Goal: Browse casually

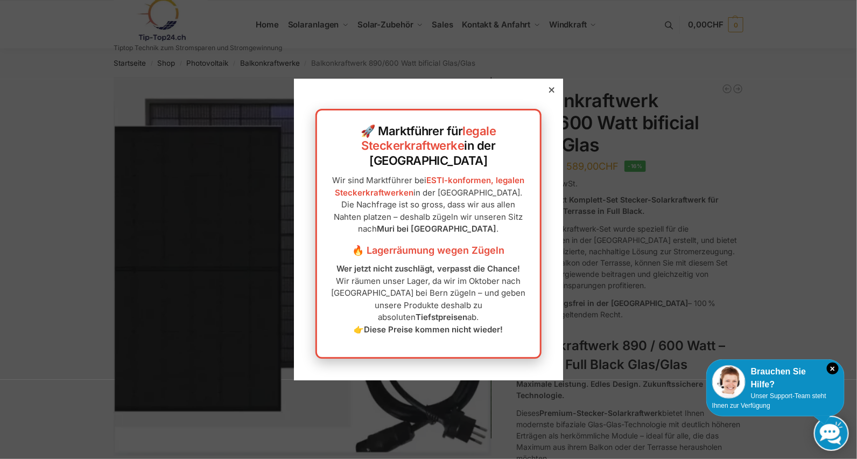
click at [547, 95] on div at bounding box center [552, 90] width 10 height 10
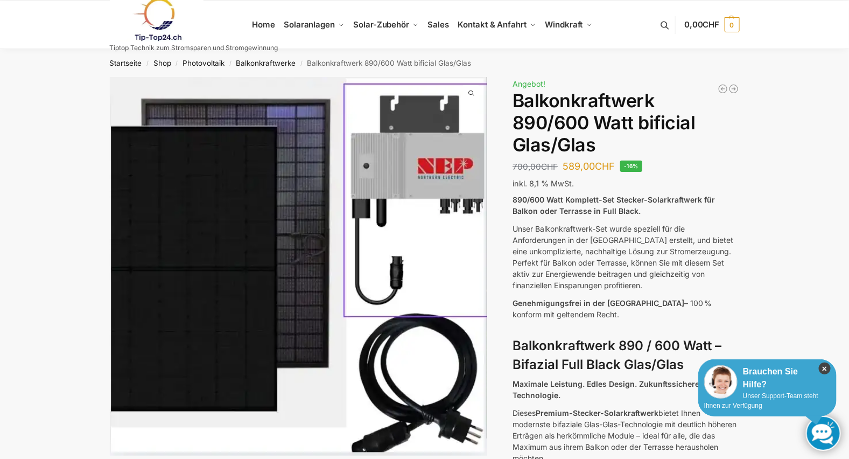
click at [824, 368] on icon "×" at bounding box center [825, 368] width 12 height 12
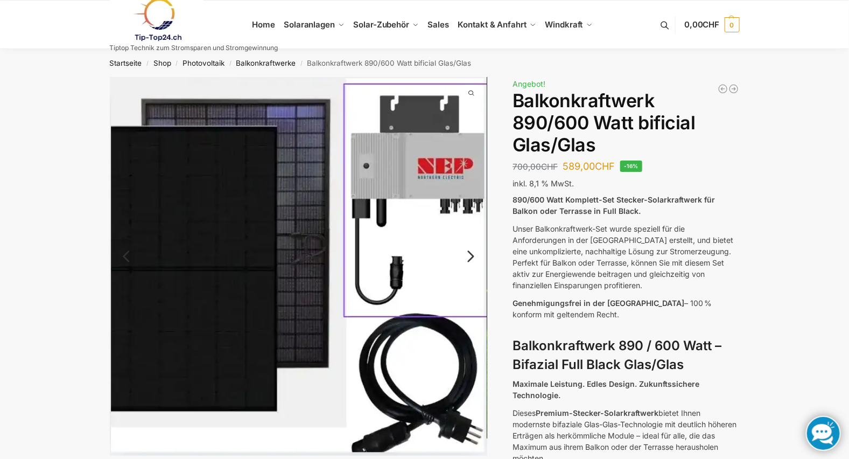
scroll to position [53, 0]
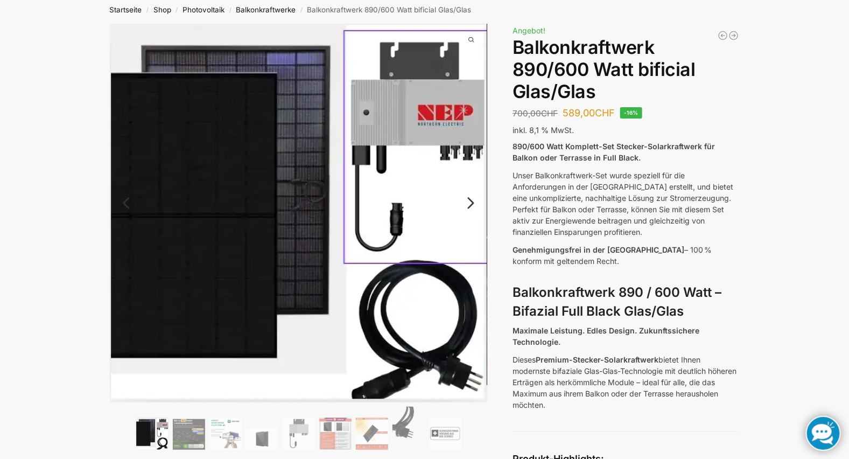
click at [469, 203] on link "Next" at bounding box center [469, 208] width 36 height 11
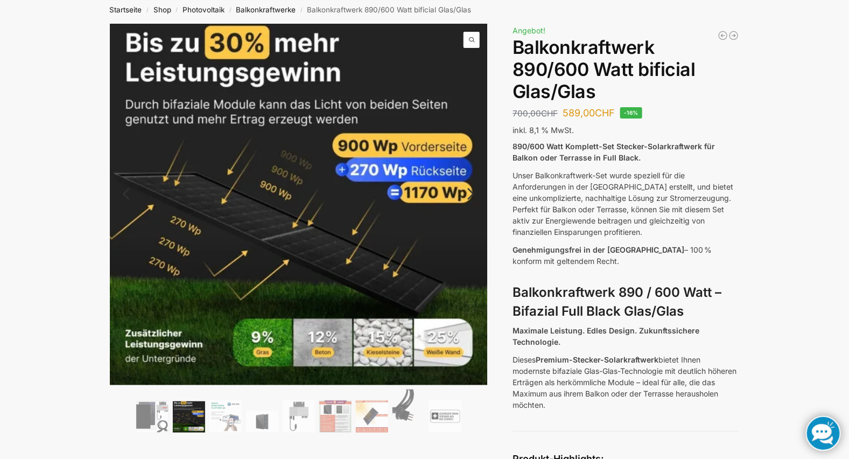
click at [472, 194] on link "Next" at bounding box center [469, 199] width 36 height 11
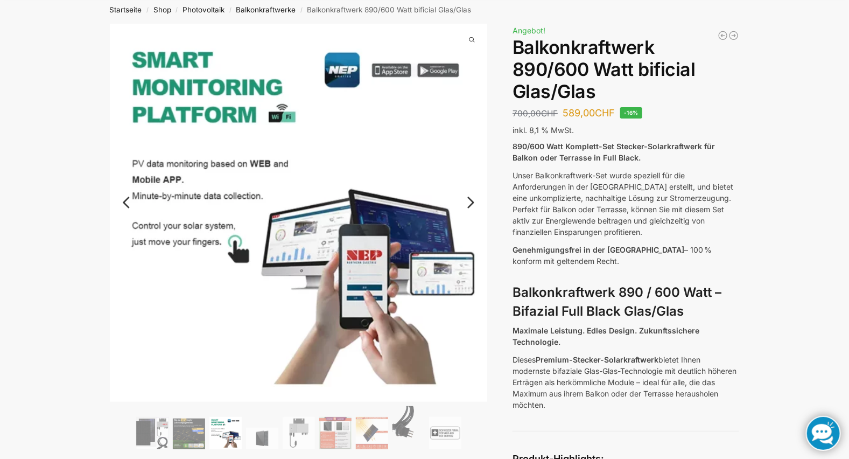
click at [472, 202] on link "Next" at bounding box center [469, 207] width 36 height 11
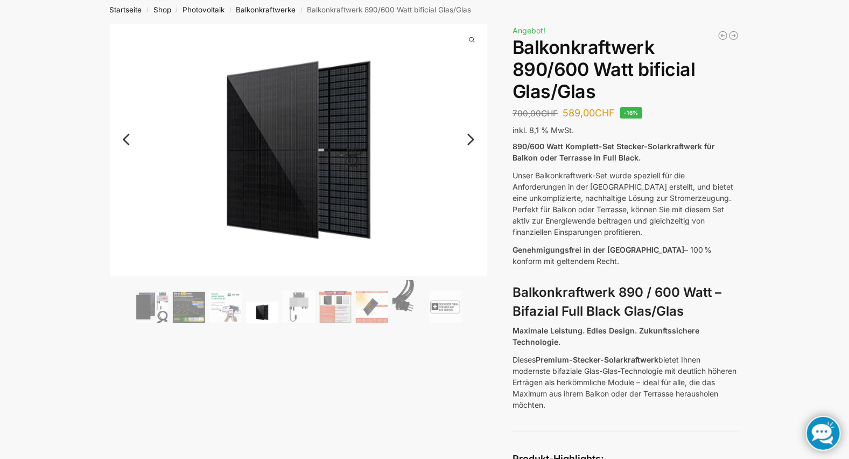
click at [468, 139] on link "Next" at bounding box center [469, 144] width 36 height 11
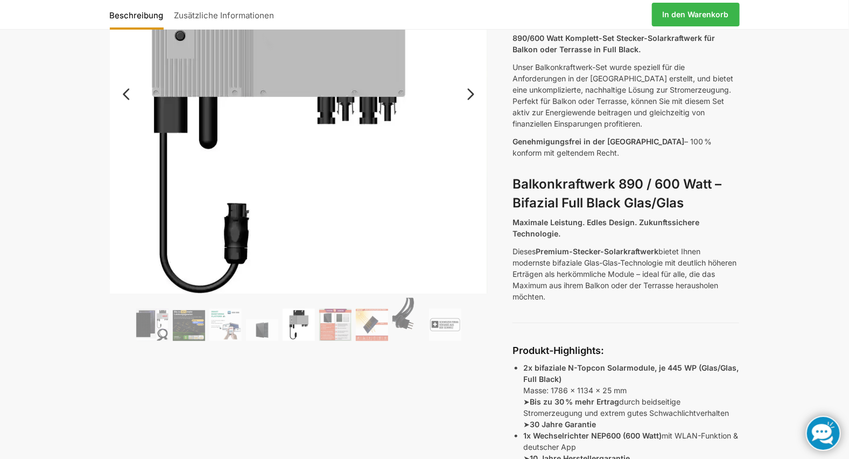
scroll to position [107, 0]
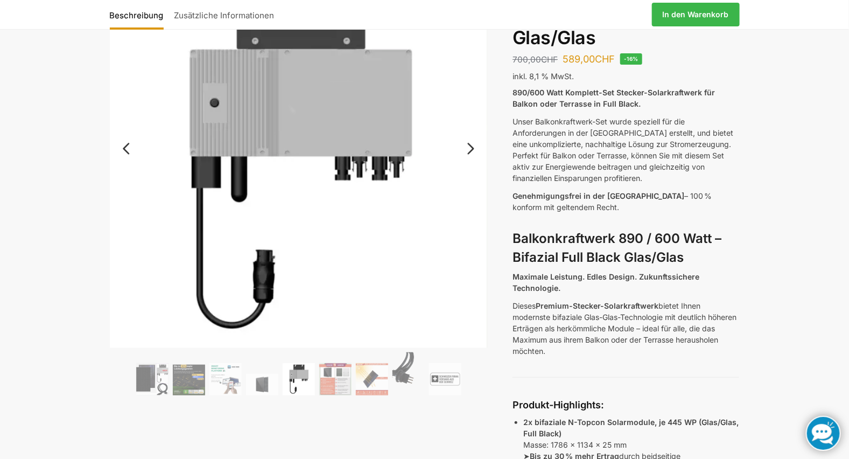
click at [470, 149] on link "Next" at bounding box center [469, 154] width 36 height 11
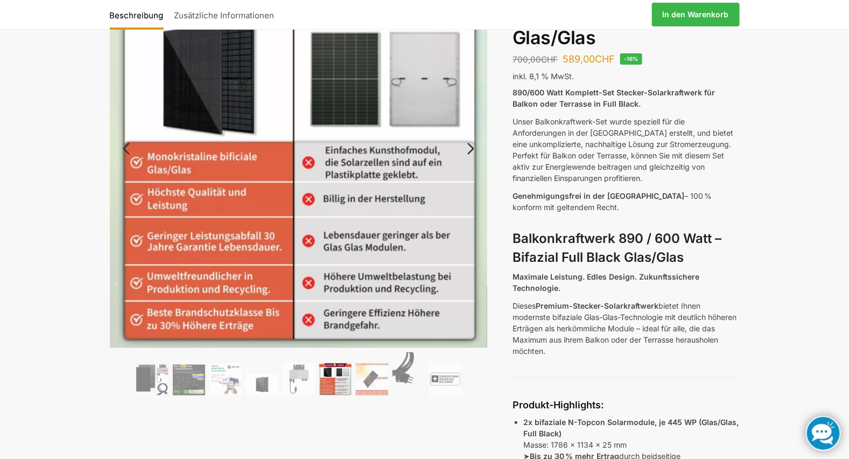
click at [335, 380] on img at bounding box center [335, 379] width 32 height 32
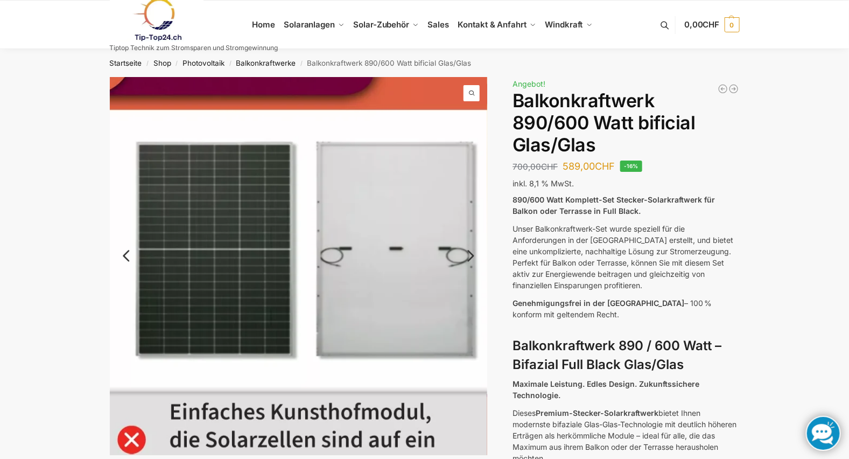
scroll to position [215, 0]
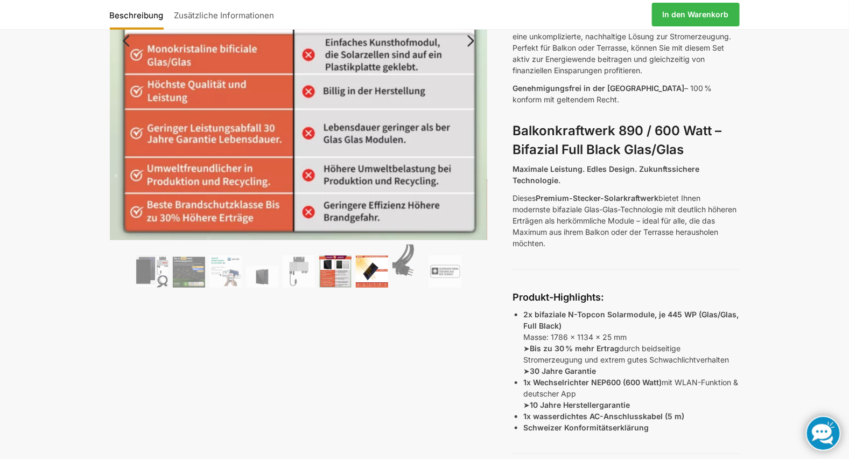
click at [377, 268] on img at bounding box center [372, 271] width 32 height 32
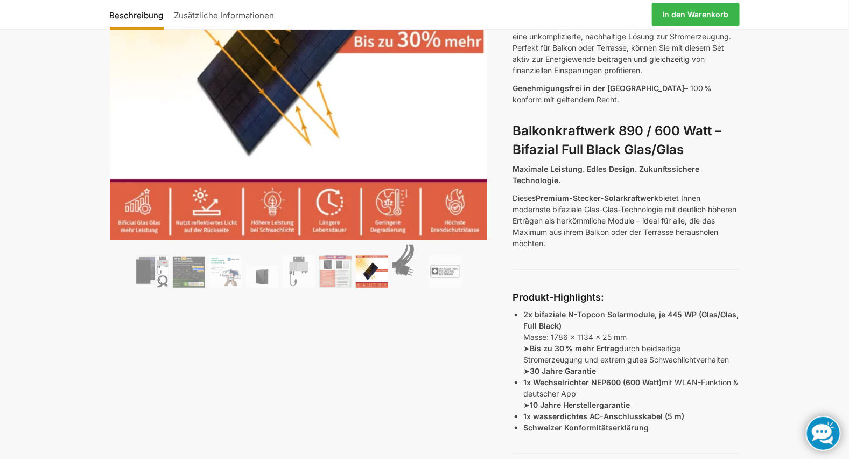
scroll to position [107, 0]
